Goal: Task Accomplishment & Management: Use online tool/utility

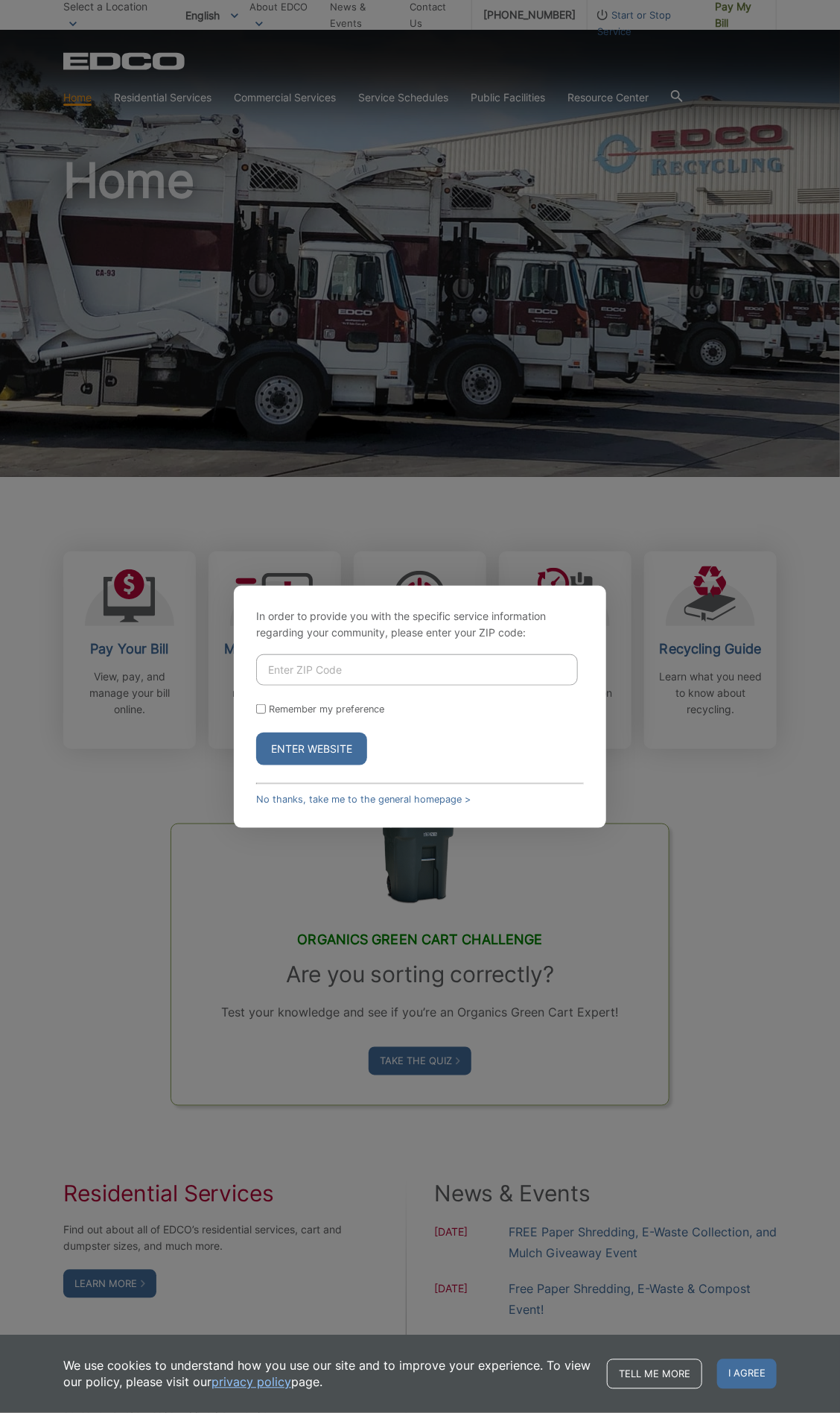
click at [514, 676] on input "Enter ZIP Code" at bounding box center [417, 670] width 322 height 31
type input "92003"
click at [256, 733] on button "Enter Website" at bounding box center [312, 749] width 111 height 32
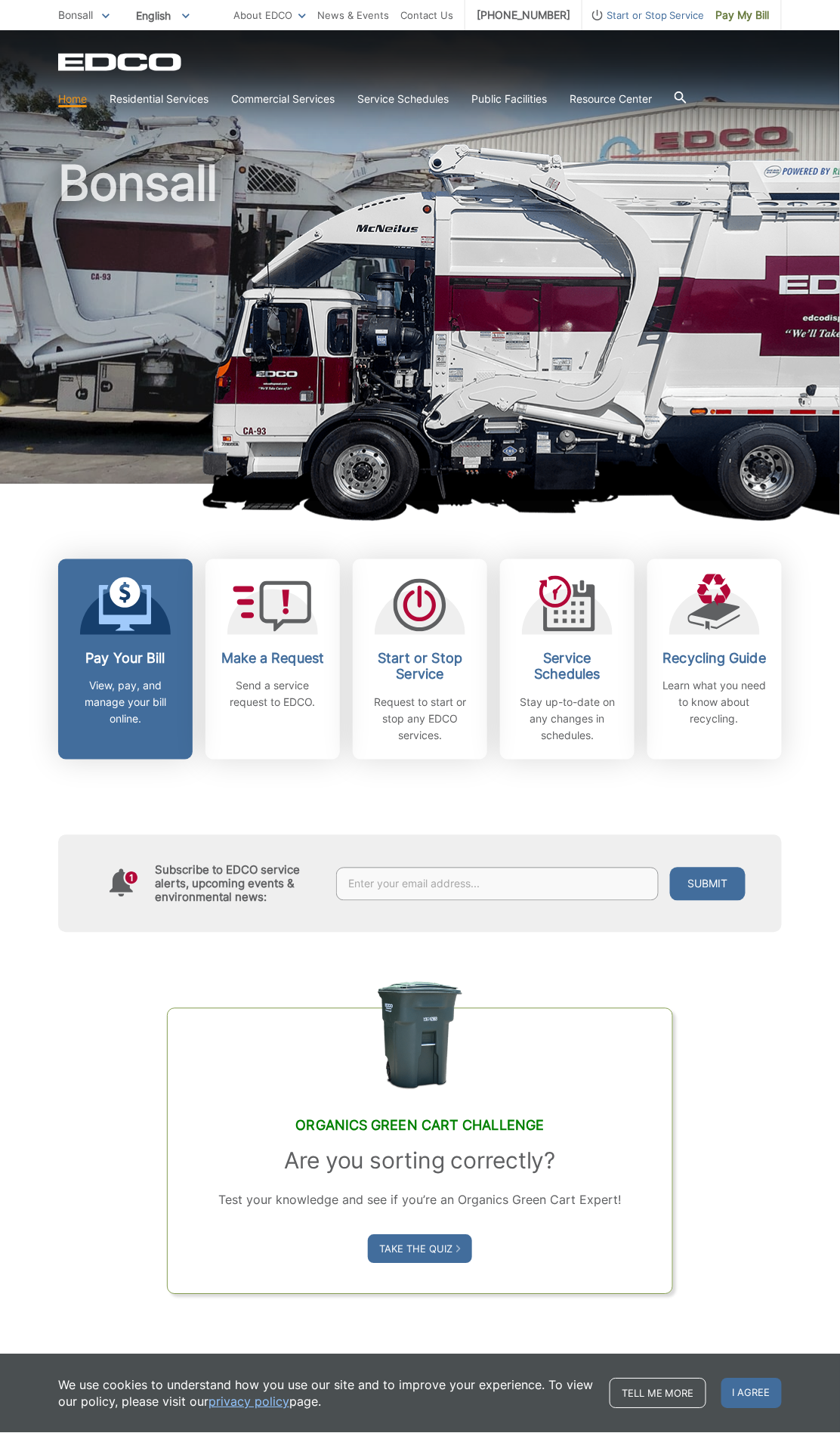
click at [144, 660] on h2 "Pay Your Bill" at bounding box center [125, 658] width 112 height 16
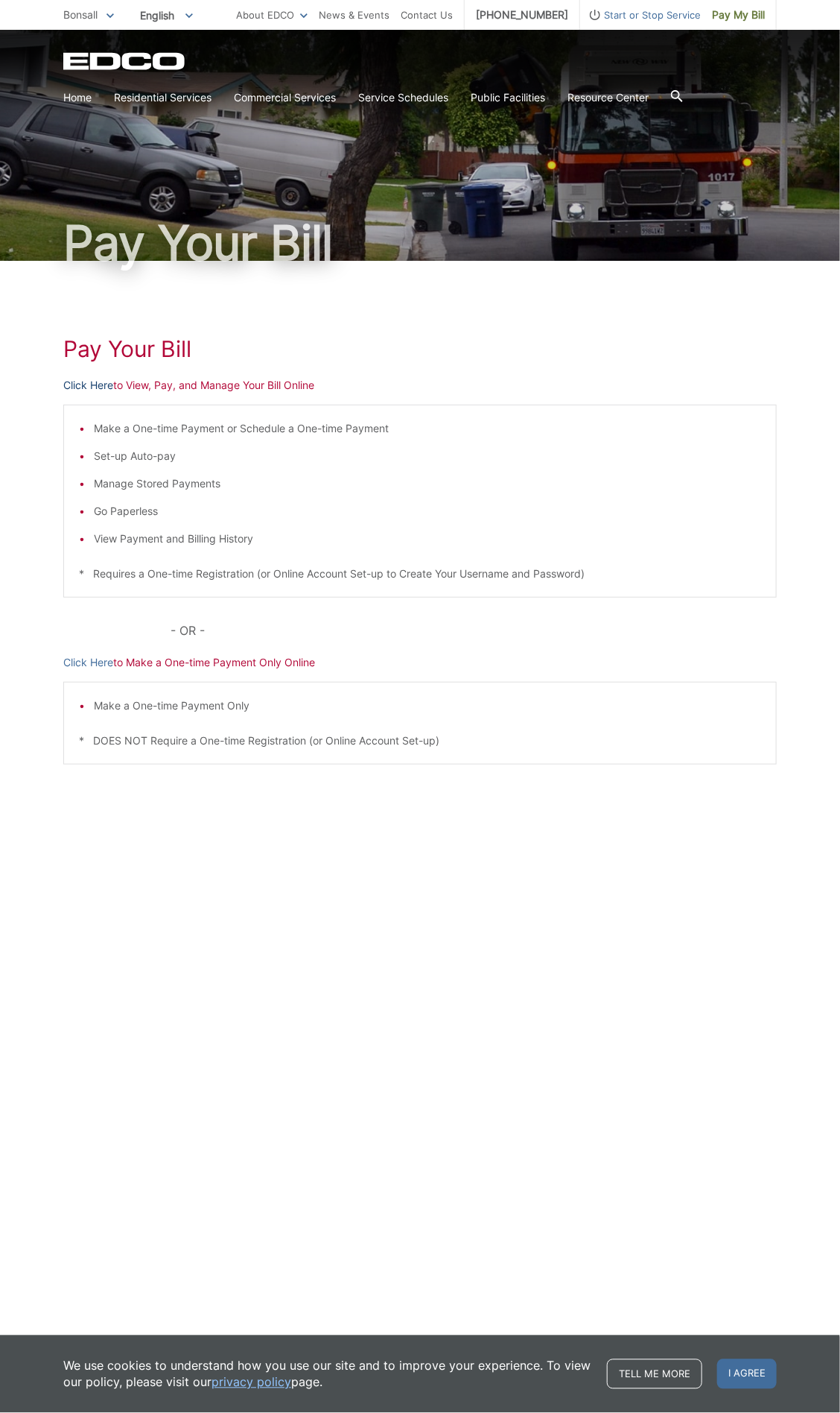
click at [90, 382] on link "Click Here" at bounding box center [88, 386] width 50 height 16
